Goal: Task Accomplishment & Management: Use online tool/utility

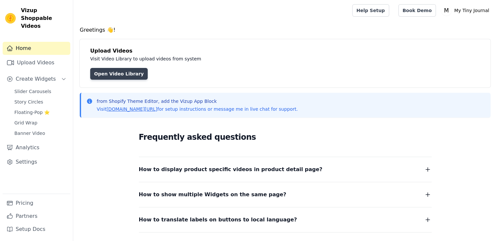
click at [112, 73] on link "Open Video Library" at bounding box center [119, 74] width 58 height 12
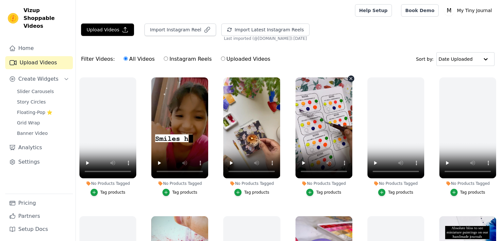
scroll to position [140, 0]
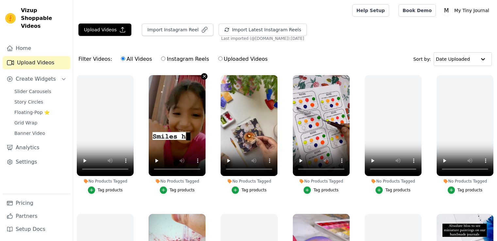
click at [204, 74] on icon "button" at bounding box center [204, 76] width 5 height 5
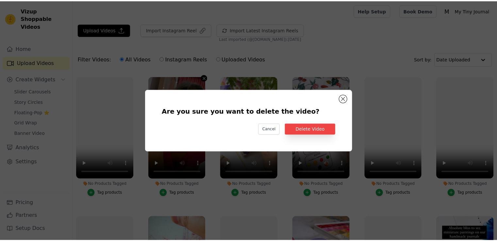
scroll to position [141, 0]
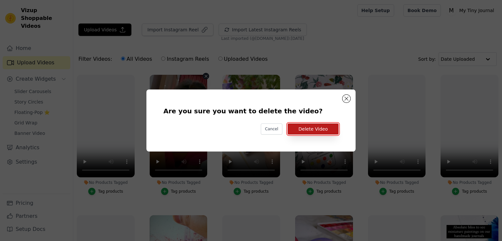
click at [320, 130] on button "Delete Video" at bounding box center [313, 129] width 51 height 11
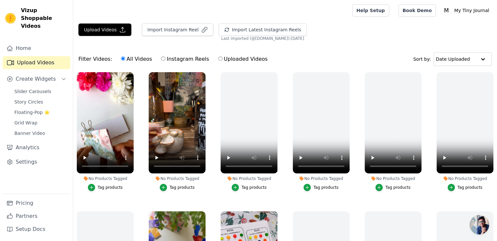
scroll to position [3, 0]
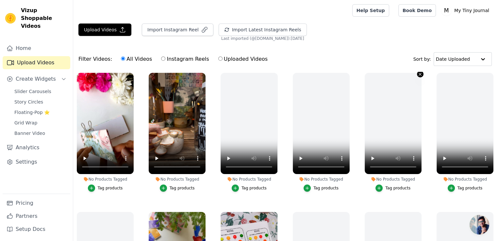
click at [419, 74] on icon "button" at bounding box center [420, 74] width 5 height 5
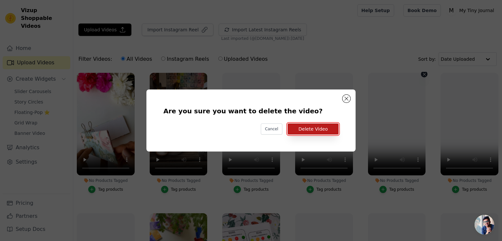
click at [318, 128] on button "Delete Video" at bounding box center [313, 129] width 51 height 11
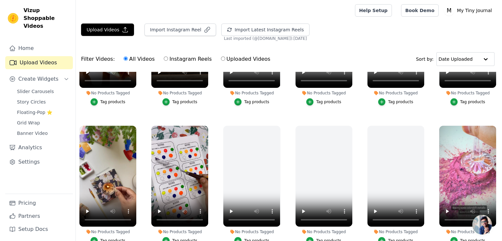
scroll to position [75, 0]
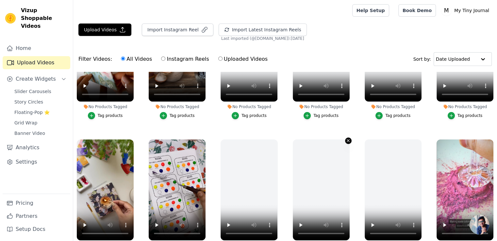
click at [347, 140] on icon "button" at bounding box center [348, 141] width 3 height 3
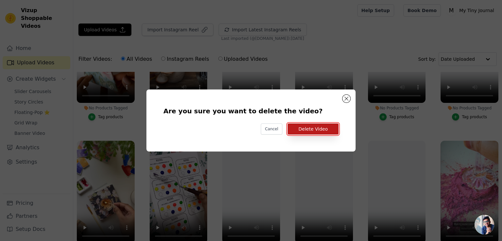
click at [321, 129] on button "Delete Video" at bounding box center [313, 129] width 51 height 11
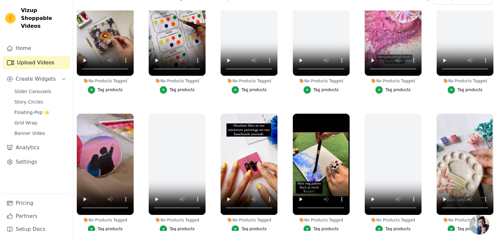
scroll to position [173, 0]
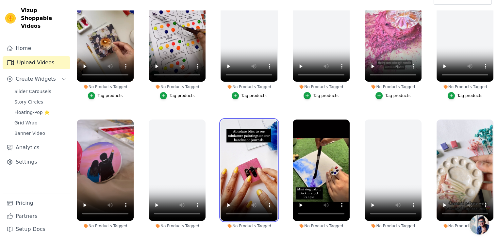
drag, startPoint x: 241, startPoint y: 158, endPoint x: 222, endPoint y: 134, distance: 30.8
click at [205, 112] on ul "No Products Tagged Tag products No Products Tagged Tag products No Products Tag…" at bounding box center [285, 120] width 424 height 220
drag, startPoint x: 239, startPoint y: 155, endPoint x: 239, endPoint y: 136, distance: 19.0
click at [227, 139] on video at bounding box center [249, 170] width 57 height 101
click at [238, 149] on video at bounding box center [249, 170] width 57 height 101
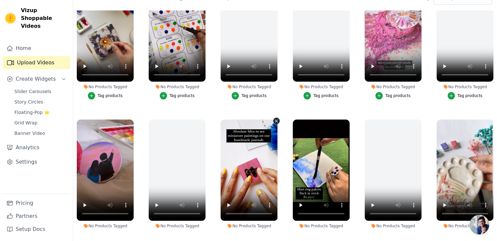
drag, startPoint x: 242, startPoint y: 116, endPoint x: 228, endPoint y: 118, distance: 14.8
click at [228, 118] on div "No Products Tagged Tag products" at bounding box center [249, 180] width 64 height 129
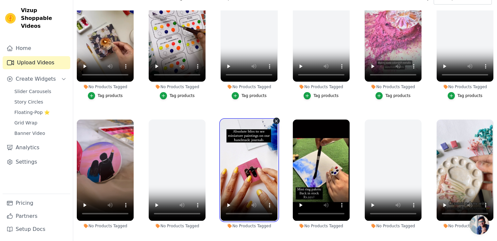
click at [230, 120] on video at bounding box center [249, 170] width 57 height 101
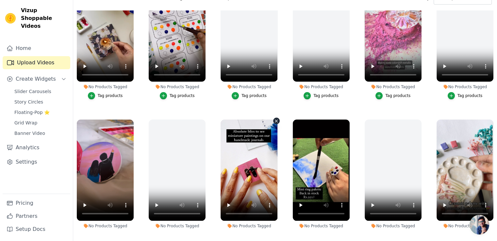
drag, startPoint x: 232, startPoint y: 120, endPoint x: 218, endPoint y: 120, distance: 14.1
click at [218, 120] on div "No Products Tagged Tag products" at bounding box center [249, 180] width 64 height 129
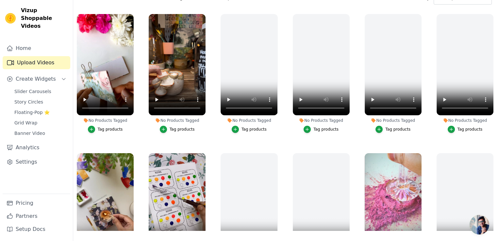
scroll to position [0, 0]
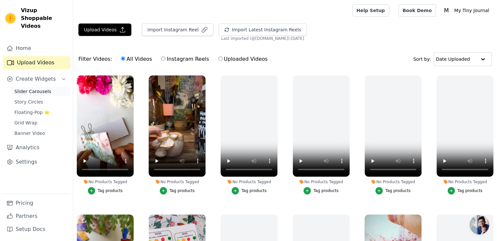
click at [42, 88] on span "Slider Carousels" at bounding box center [32, 91] width 37 height 7
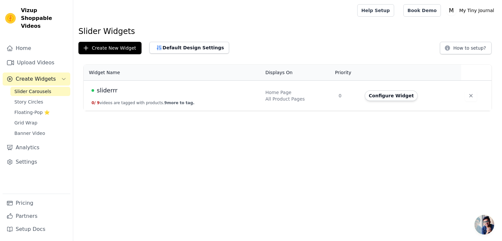
click at [169, 90] on div "sliderrr" at bounding box center [174, 90] width 166 height 9
click at [95, 91] on div "sliderrr" at bounding box center [174, 90] width 166 height 9
click at [108, 89] on span "sliderrr" at bounding box center [107, 90] width 21 height 9
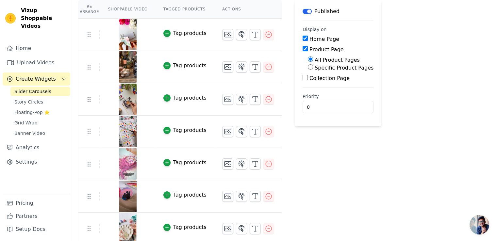
scroll to position [60, 0]
click at [265, 166] on icon "button" at bounding box center [269, 164] width 8 height 8
click at [265, 133] on icon "button" at bounding box center [269, 132] width 8 height 8
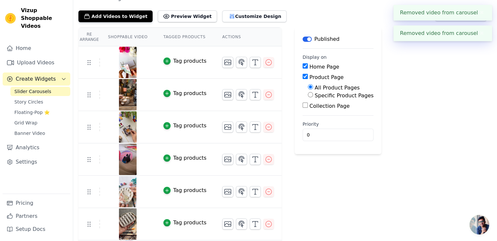
scroll to position [63, 0]
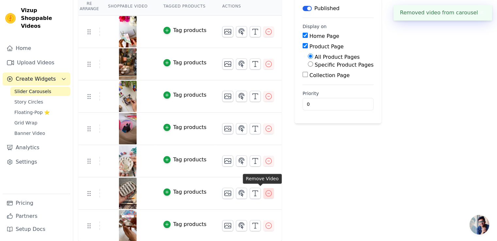
click at [265, 192] on icon "button" at bounding box center [269, 194] width 8 height 8
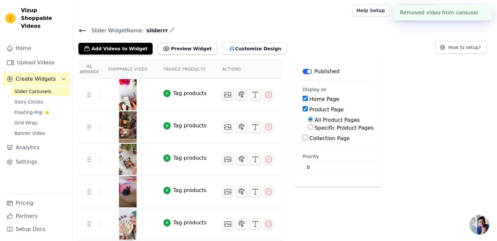
scroll to position [31, 0]
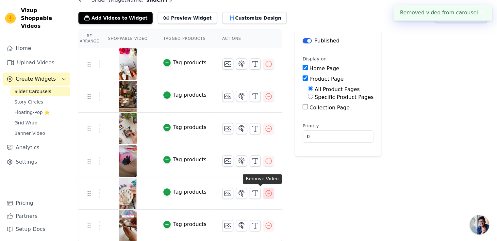
click at [265, 192] on icon "button" at bounding box center [269, 194] width 8 height 8
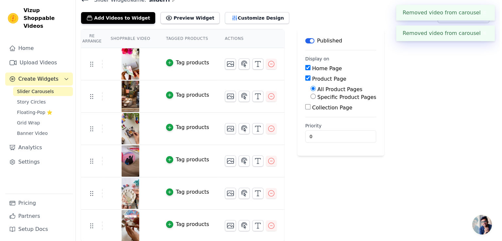
scroll to position [0, 0]
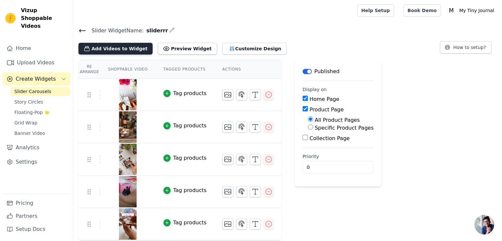
click at [116, 49] on button "Add Videos to Widget" at bounding box center [115, 49] width 74 height 12
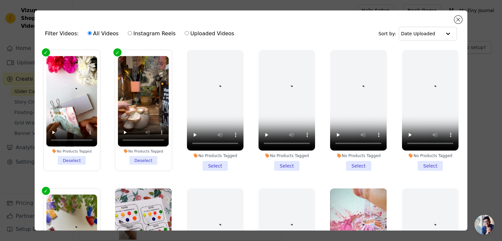
click at [211, 165] on li "No Products Tagged Select" at bounding box center [215, 110] width 57 height 121
click at [0, 0] on input "No Products Tagged Select" at bounding box center [0, 0] width 0 height 0
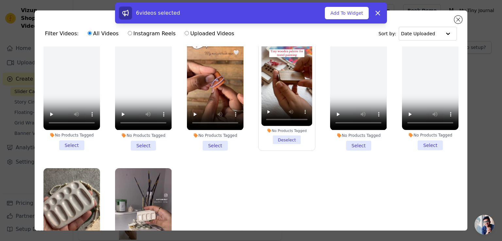
scroll to position [437, 0]
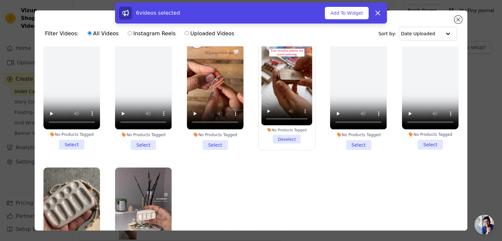
click at [214, 135] on li "No Products Tagged Select" at bounding box center [215, 89] width 57 height 121
click at [0, 0] on input "No Products Tagged Select" at bounding box center [0, 0] width 0 height 0
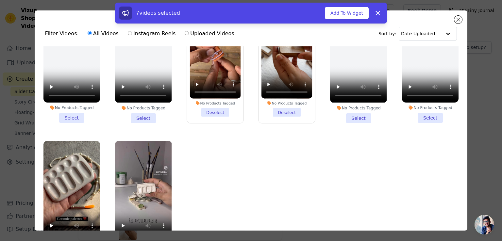
scroll to position [57, 0]
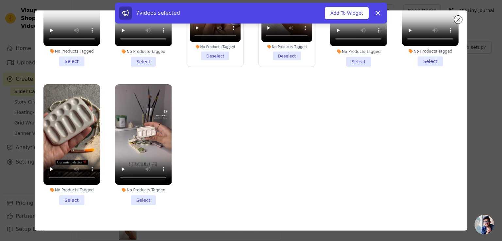
click at [139, 189] on li "No Products Tagged Select" at bounding box center [143, 144] width 57 height 121
click at [0, 0] on input "No Products Tagged Select" at bounding box center [0, 0] width 0 height 0
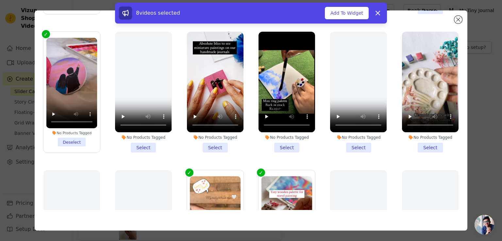
scroll to position [218, 0]
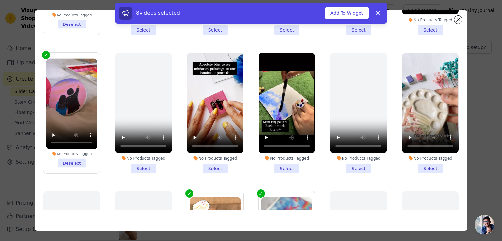
click at [214, 162] on li "No Products Tagged Select" at bounding box center [215, 113] width 57 height 121
click at [0, 0] on input "No Products Tagged Select" at bounding box center [0, 0] width 0 height 0
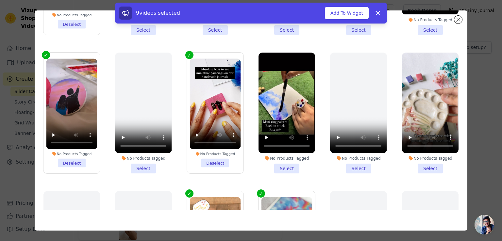
click at [285, 159] on li "No Products Tagged Select" at bounding box center [286, 113] width 57 height 121
click at [0, 0] on input "No Products Tagged Select" at bounding box center [0, 0] width 0 height 0
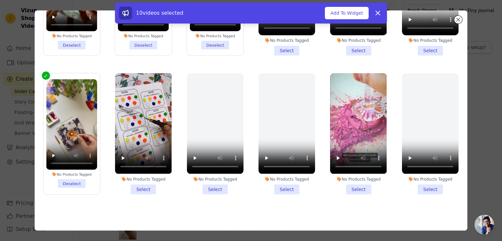
scroll to position [58, 0]
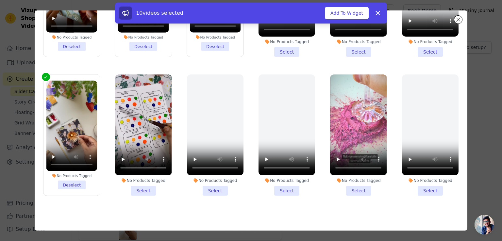
click at [421, 189] on li "No Products Tagged Select" at bounding box center [430, 134] width 57 height 121
click at [0, 0] on input "No Products Tagged Select" at bounding box center [0, 0] width 0 height 0
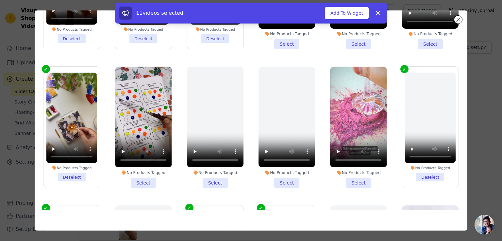
scroll to position [66, 0]
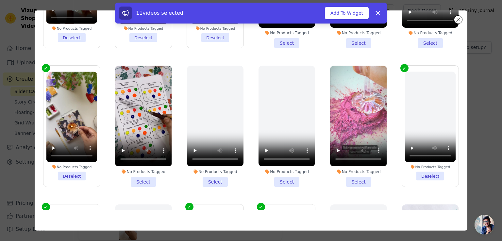
click at [417, 170] on li "No Products Tagged Deselect" at bounding box center [430, 126] width 51 height 109
click at [0, 0] on input "No Products Tagged Deselect" at bounding box center [0, 0] width 0 height 0
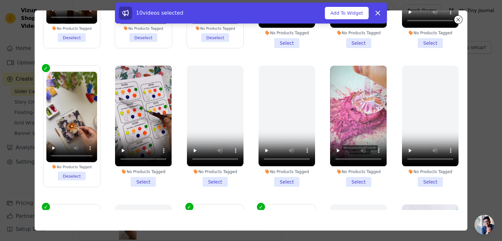
scroll to position [0, 0]
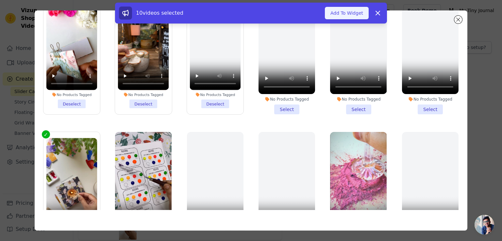
click at [344, 15] on button "Add To Widget" at bounding box center [347, 13] width 44 height 12
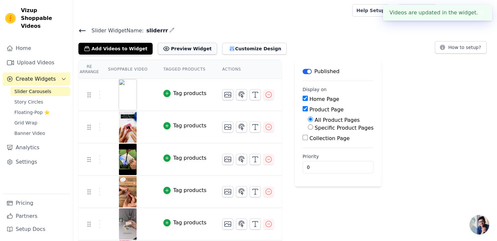
click at [177, 48] on button "Preview Widget" at bounding box center [187, 49] width 59 height 12
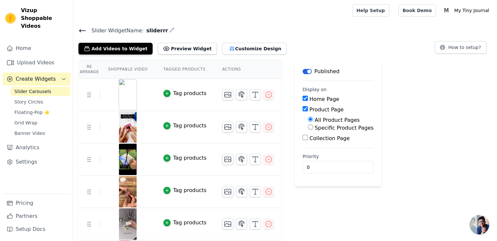
click at [203, 24] on main "Slider Widget Name: sliderrr Add Videos to Widget Preview Widget Customize Desi…" at bounding box center [285, 211] width 424 height 381
click at [80, 33] on icon at bounding box center [82, 31] width 8 height 8
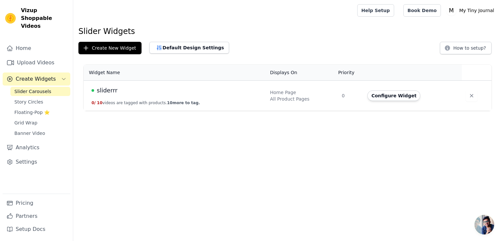
click at [197, 30] on h1 "Slider Widgets" at bounding box center [287, 31] width 418 height 10
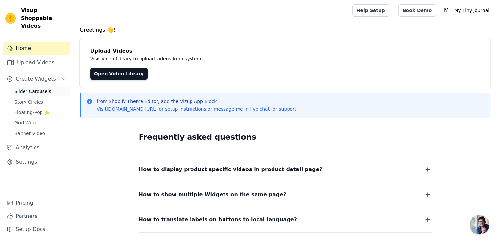
click at [34, 88] on span "Slider Carousels" at bounding box center [32, 91] width 37 height 7
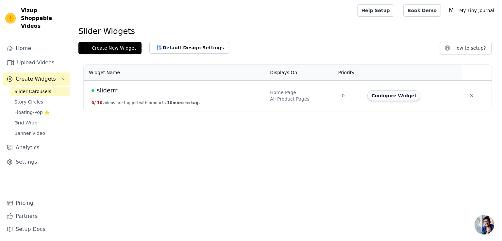
click at [401, 97] on button "Configure Widget" at bounding box center [393, 96] width 53 height 10
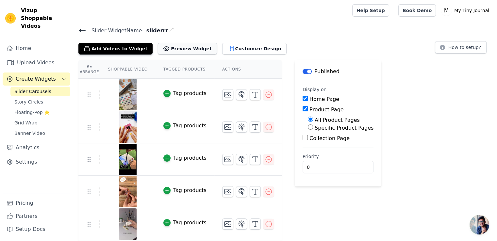
click at [175, 47] on button "Preview Widget" at bounding box center [187, 49] width 59 height 12
click at [177, 191] on div "Tag products" at bounding box center [189, 191] width 33 height 8
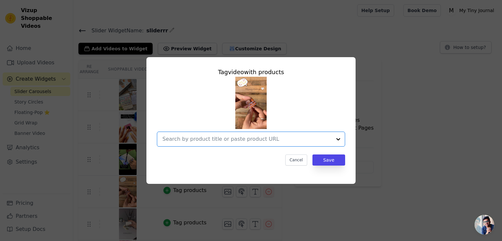
click at [246, 138] on input "text" at bounding box center [246, 139] width 169 height 8
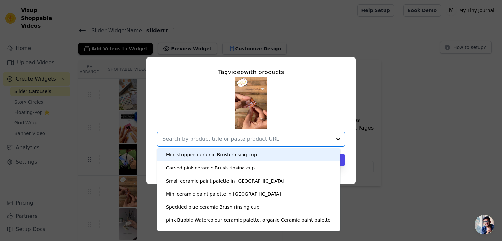
type input "2"
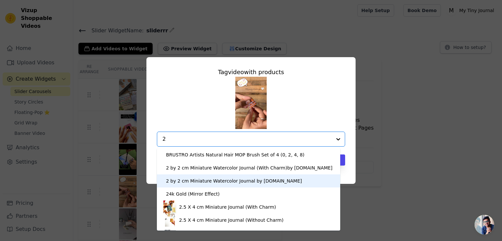
click at [227, 180] on div "2 by 2 cm Miniature Watercolor Journal by [DOMAIN_NAME]" at bounding box center [234, 181] width 136 height 7
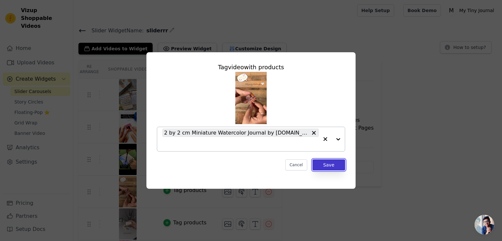
click at [328, 167] on button "Save" at bounding box center [328, 164] width 33 height 11
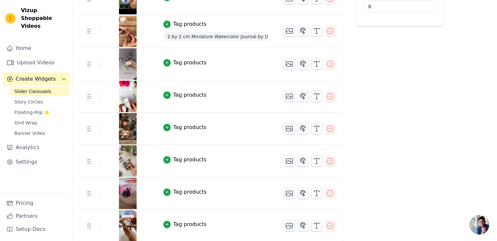
scroll to position [118, 0]
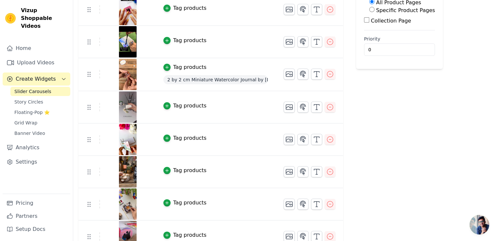
click at [189, 105] on div "Tag products" at bounding box center [189, 106] width 33 height 8
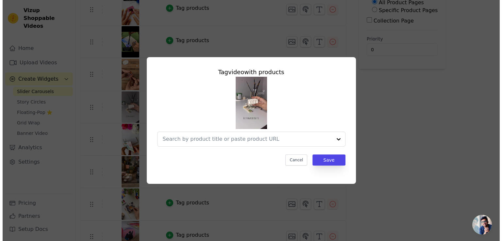
scroll to position [0, 0]
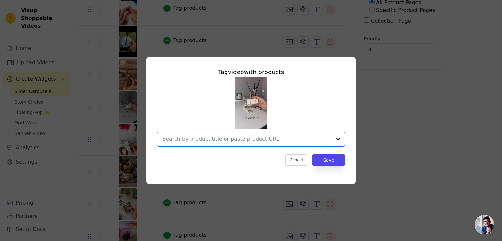
click at [230, 141] on input "text" at bounding box center [246, 139] width 169 height 8
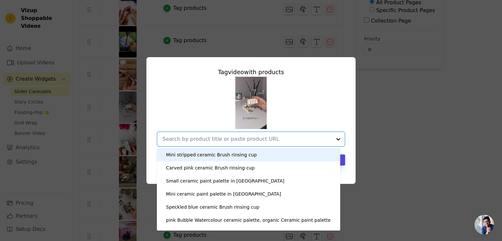
click at [217, 139] on input "text" at bounding box center [246, 139] width 169 height 8
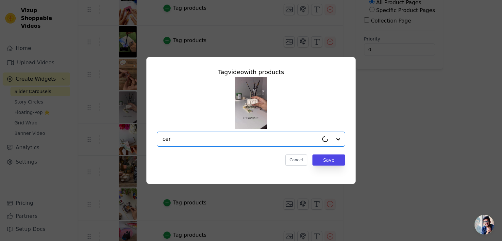
type input "cera"
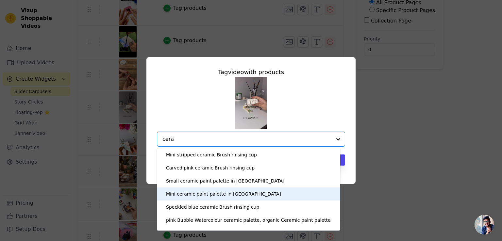
click at [202, 192] on div "Mini ceramic paint palette in [GEOGRAPHIC_DATA]" at bounding box center [223, 194] width 115 height 7
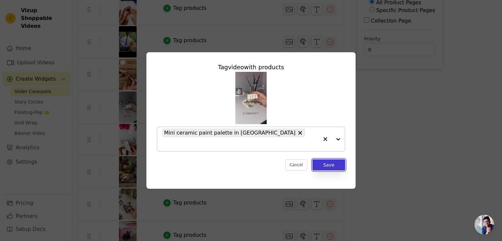
click at [338, 163] on button "Save" at bounding box center [328, 164] width 33 height 11
